Goal: Task Accomplishment & Management: Use online tool/utility

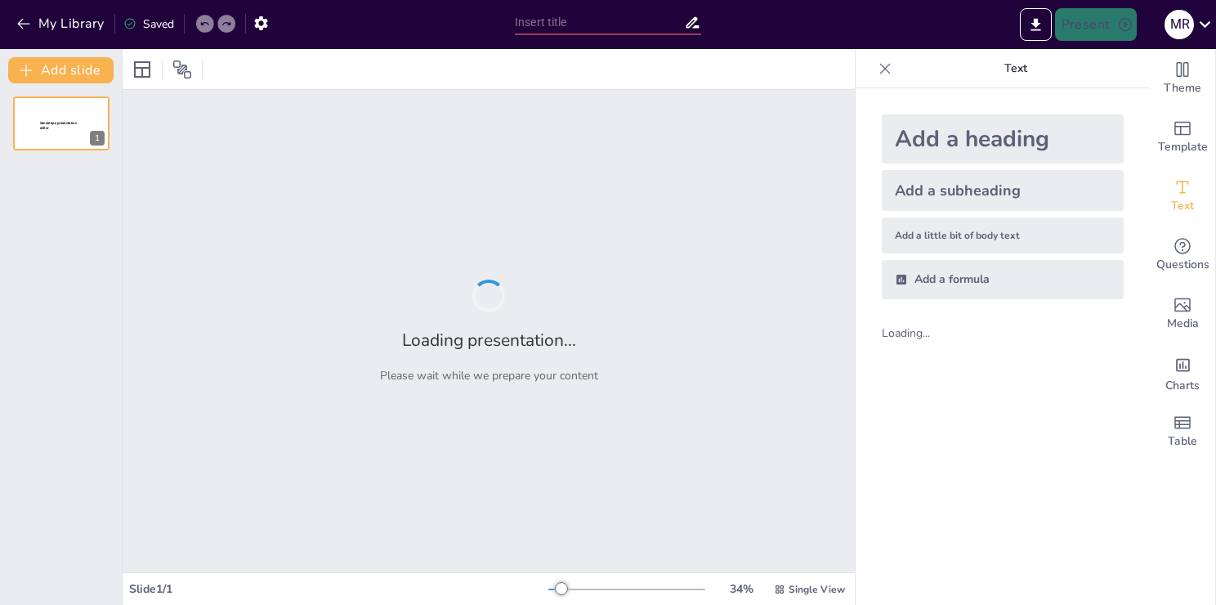
type input "Imported Н.Тілендиев_презентация.pptx"
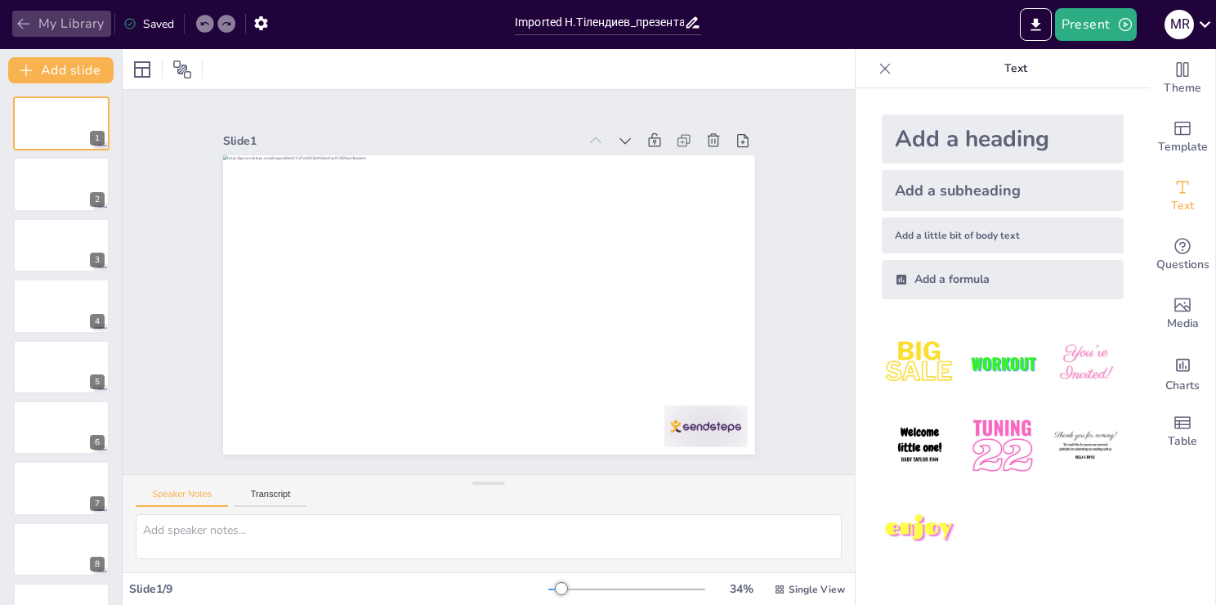
click at [25, 19] on icon "button" at bounding box center [24, 24] width 16 height 16
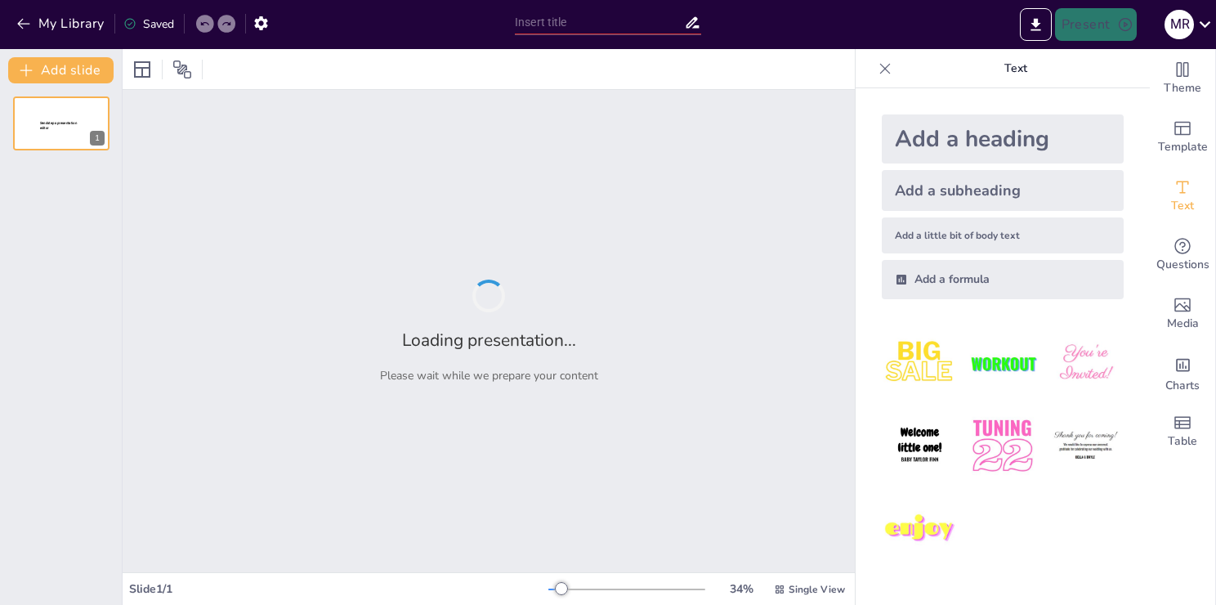
type input "[PERSON_NAME] мұрасы: білім мен тәрбие жүйесіндегі рөлі"
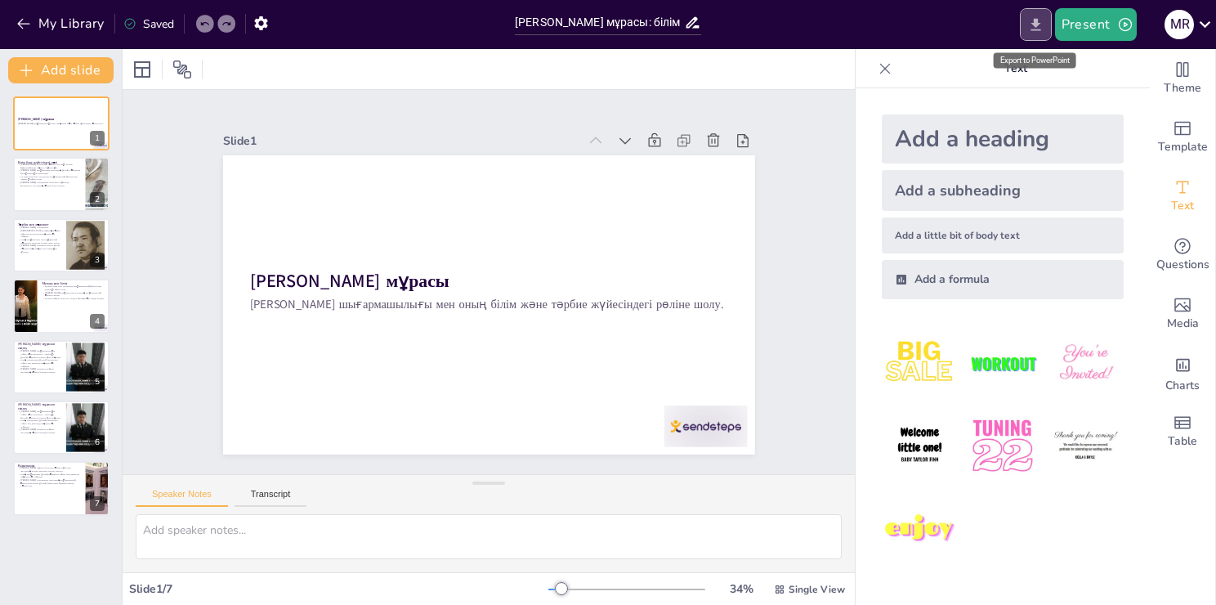
click at [1044, 26] on icon "Export to PowerPoint" at bounding box center [1035, 24] width 17 height 17
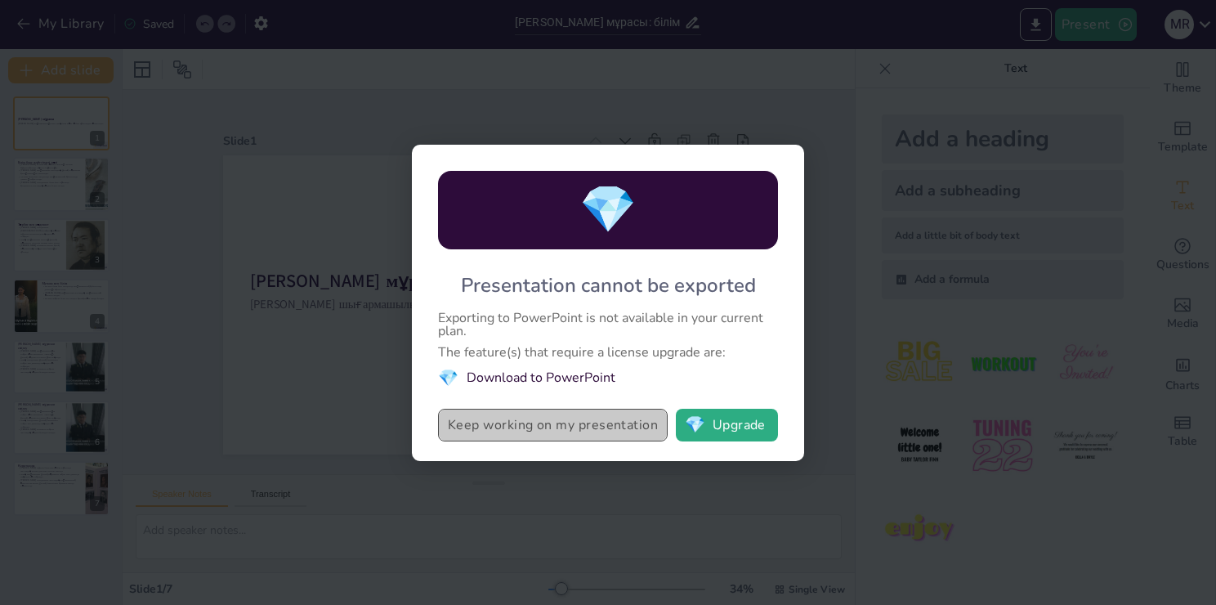
click at [604, 426] on button "Keep working on my presentation" at bounding box center [553, 425] width 230 height 33
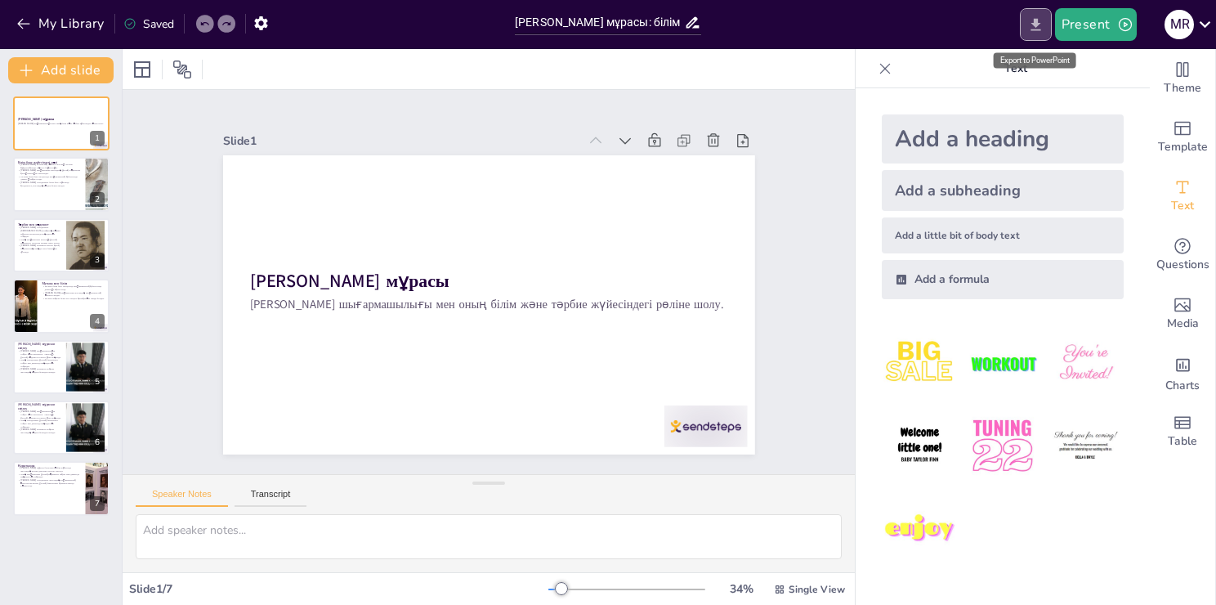
click at [1029, 29] on icon "Export to PowerPoint" at bounding box center [1035, 24] width 17 height 17
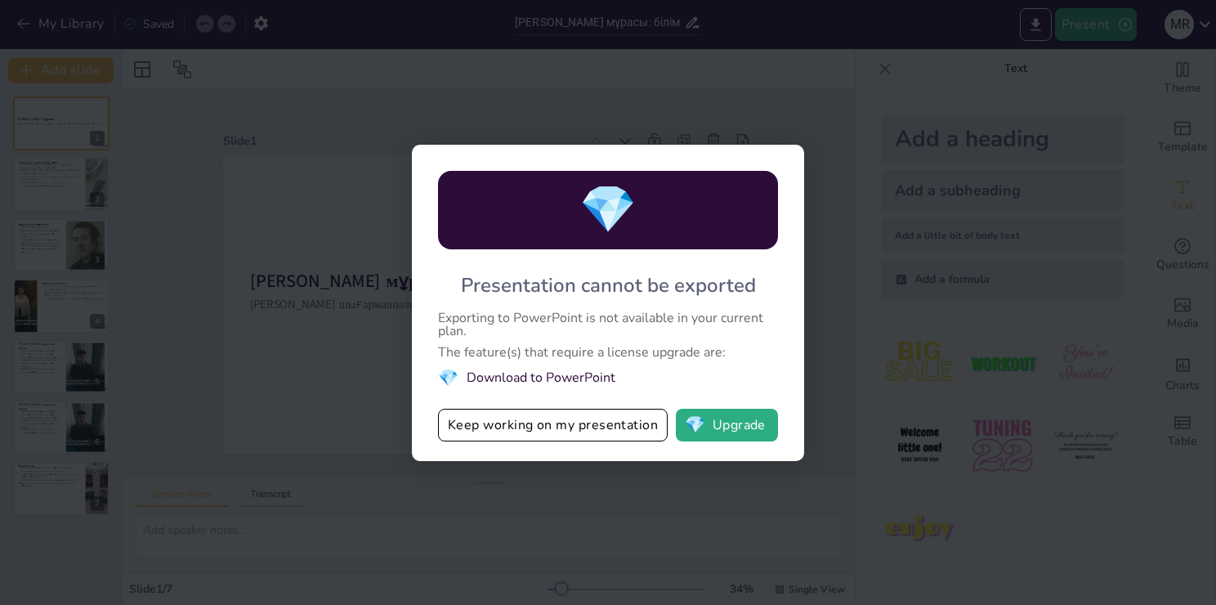
click at [839, 353] on div "💎 Presentation cannot be exported Exporting to PowerPoint is not available in y…" at bounding box center [608, 302] width 1216 height 605
click at [600, 510] on div "💎 Presentation cannot be exported Exporting to PowerPoint is not available in y…" at bounding box center [608, 302] width 1216 height 605
click at [520, 425] on button "Keep working on my presentation" at bounding box center [553, 425] width 230 height 33
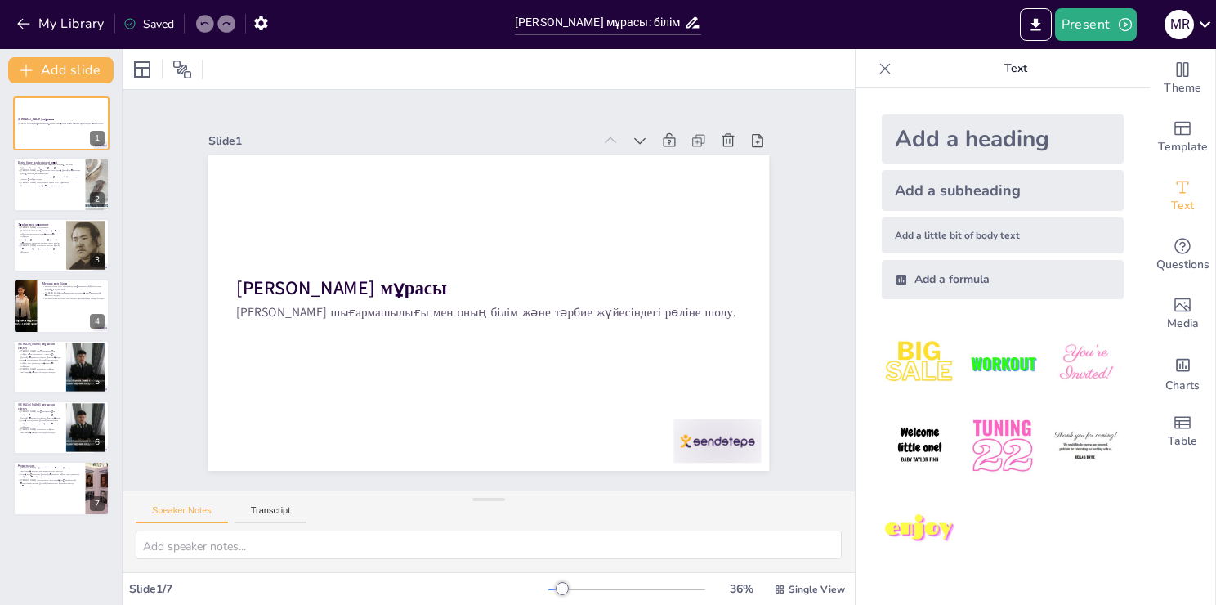
drag, startPoint x: 479, startPoint y: 481, endPoint x: 479, endPoint y: 513, distance: 31.9
click at [479, 513] on div "Speaker Notes Transcript" at bounding box center [489, 531] width 732 height 82
drag, startPoint x: 479, startPoint y: 501, endPoint x: 494, endPoint y: 511, distance: 18.1
click at [494, 511] on div "Speaker Notes Transcript" at bounding box center [489, 531] width 732 height 82
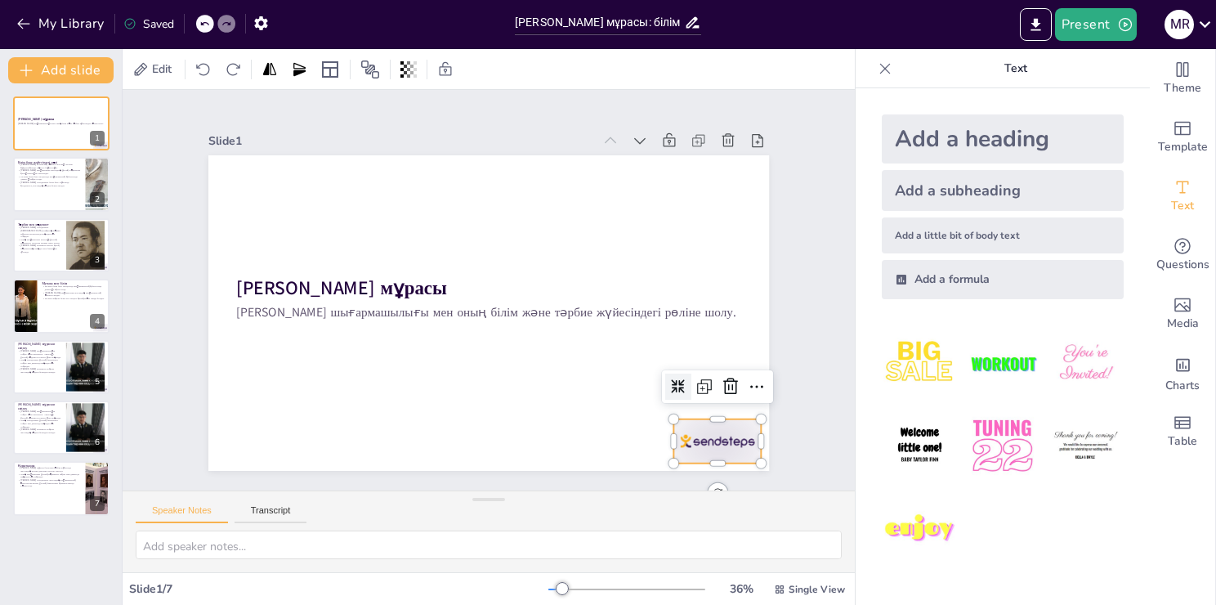
click at [698, 436] on div at bounding box center [716, 441] width 87 height 44
click at [721, 382] on icon at bounding box center [731, 387] width 20 height 20
